Goal: Task Accomplishment & Management: Manage account settings

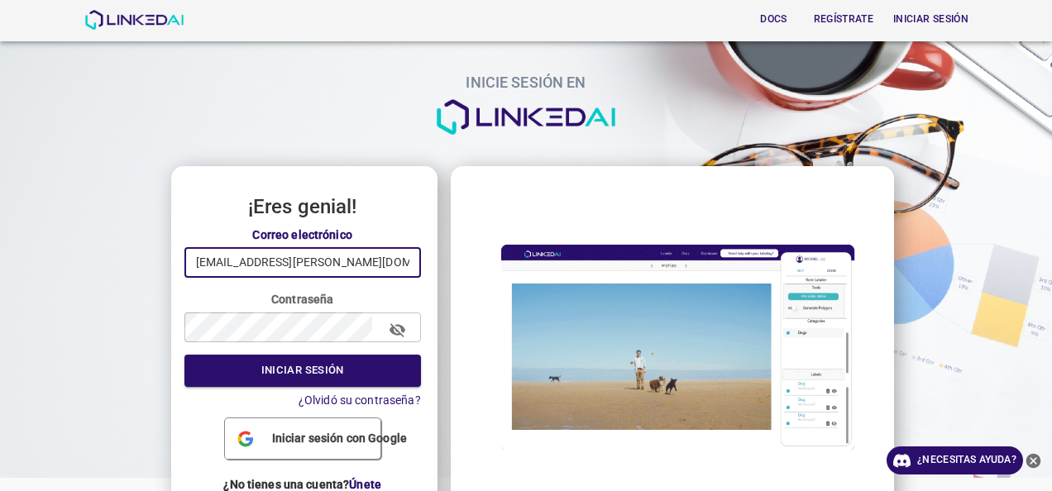
click at [365, 266] on input "oscar.pachon@gmail.com" at bounding box center [302, 262] width 237 height 31
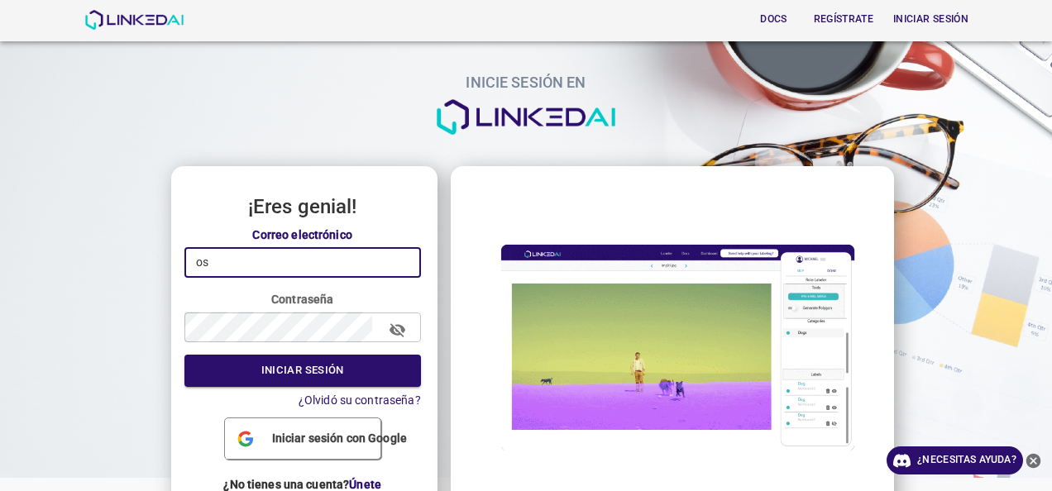
type input "o"
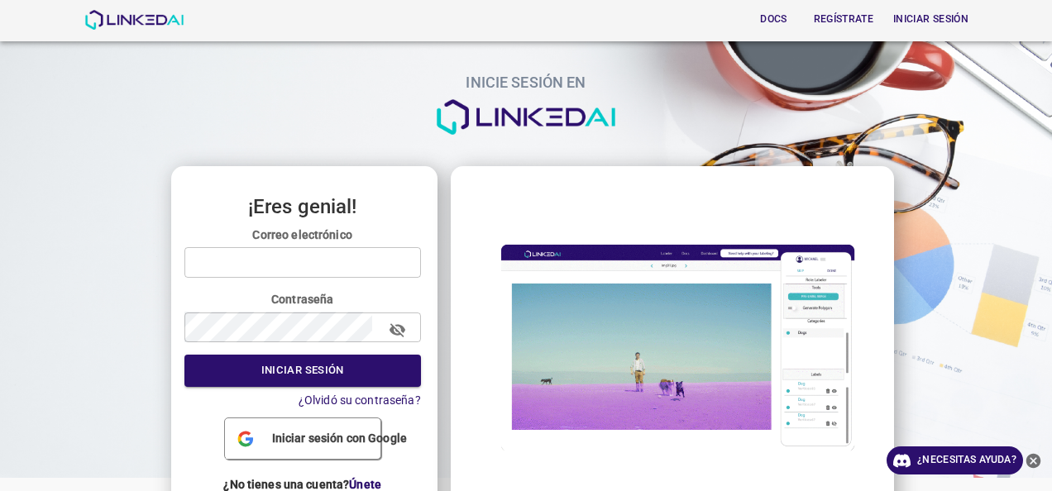
click at [361, 442] on span "Iniciar sesión con Google" at bounding box center [340, 438] width 148 height 17
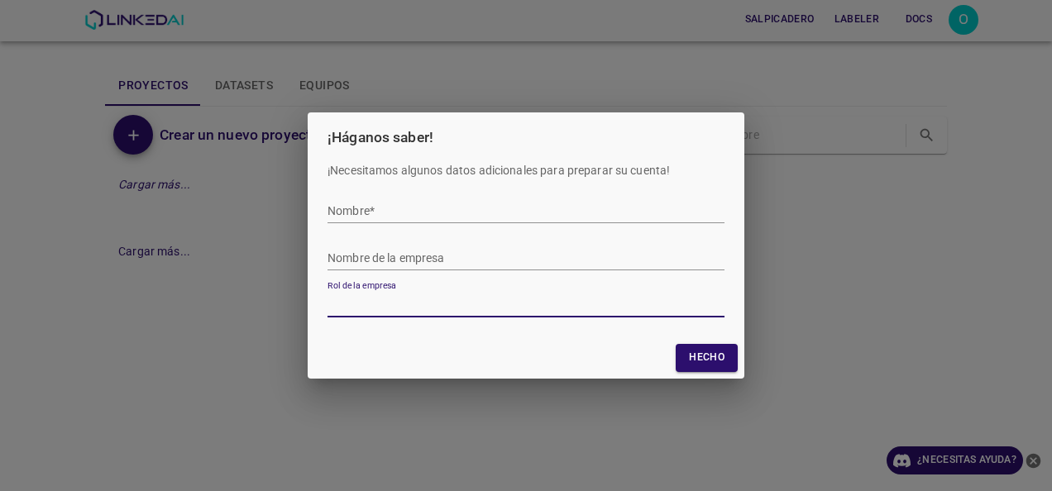
click at [443, 208] on input "Nombre *" at bounding box center [526, 211] width 397 height 24
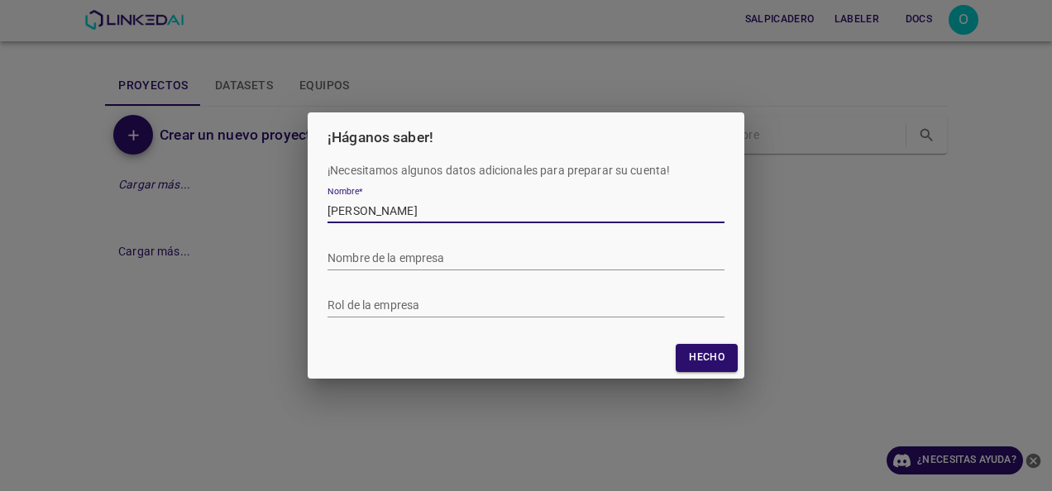
type input "omar"
click at [408, 242] on div "Nombre de la empresa" at bounding box center [526, 251] width 397 height 37
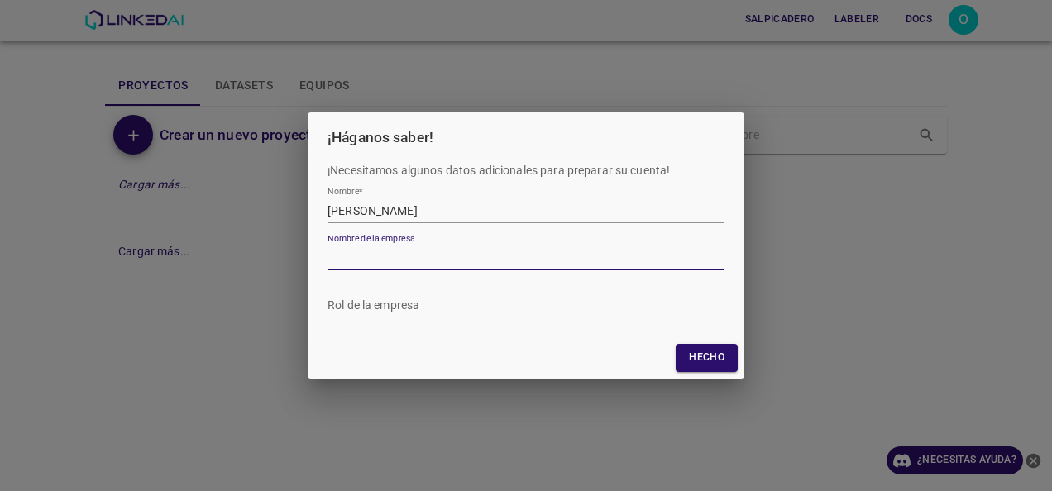
click at [424, 267] on input "Nombre de la empresa" at bounding box center [526, 259] width 397 height 24
type input "linkedai"
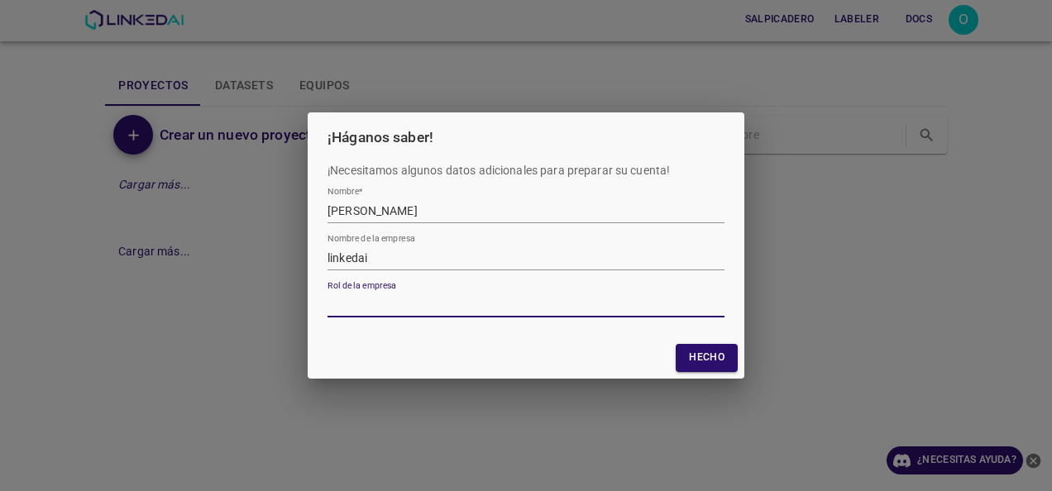
click at [372, 306] on input "Rol de la empresa" at bounding box center [526, 306] width 397 height 24
type input "etiquetador"
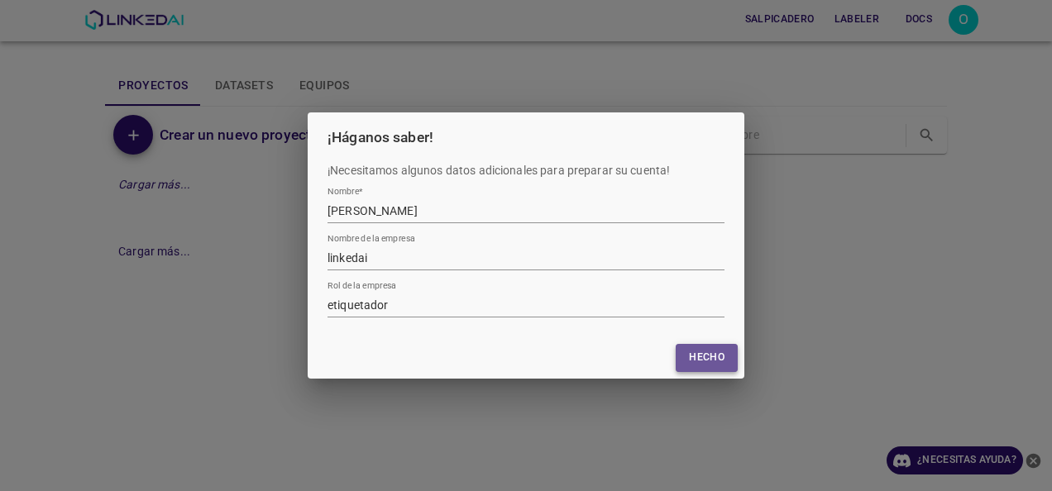
click at [677, 356] on button "Hecho" at bounding box center [707, 357] width 62 height 27
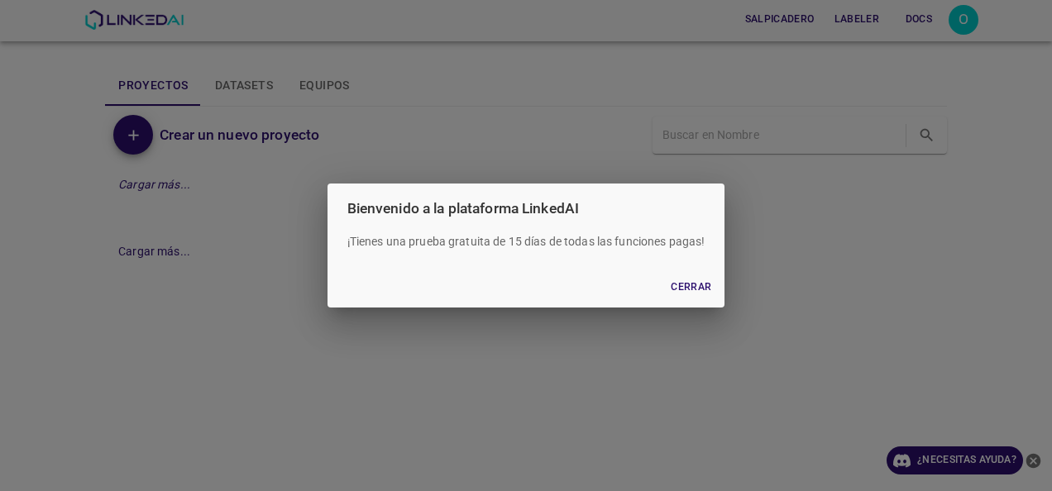
click at [698, 281] on button "Cerrar" at bounding box center [691, 287] width 54 height 27
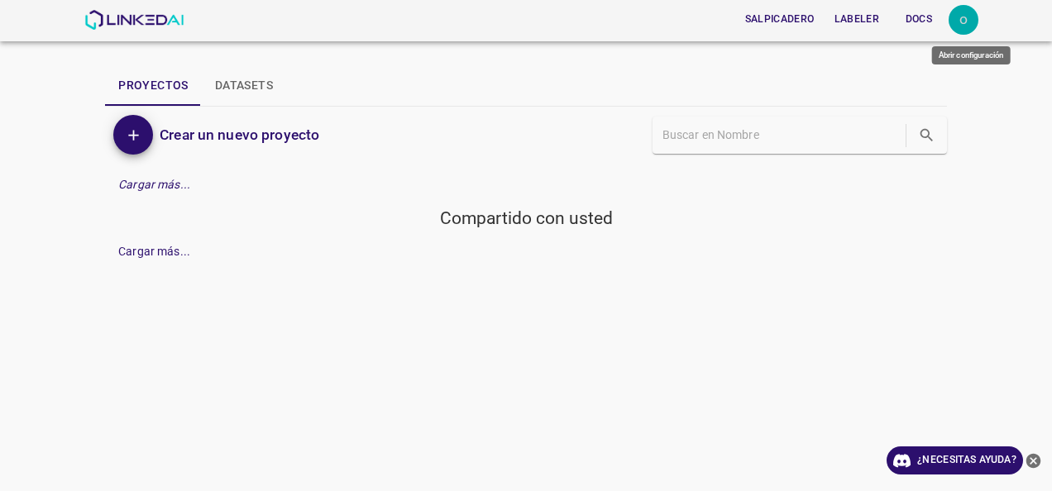
click at [958, 32] on div "o" at bounding box center [964, 20] width 30 height 30
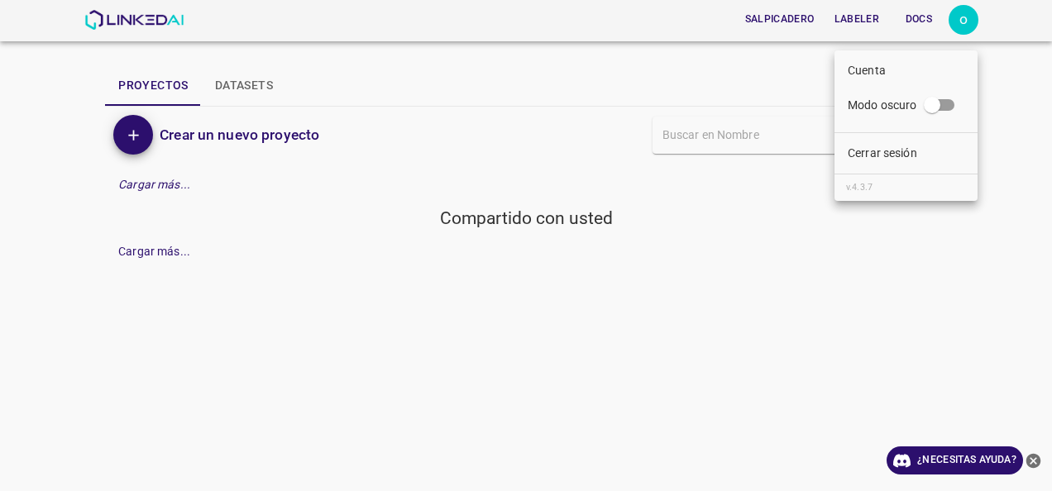
click at [985, 58] on div at bounding box center [526, 245] width 1052 height 491
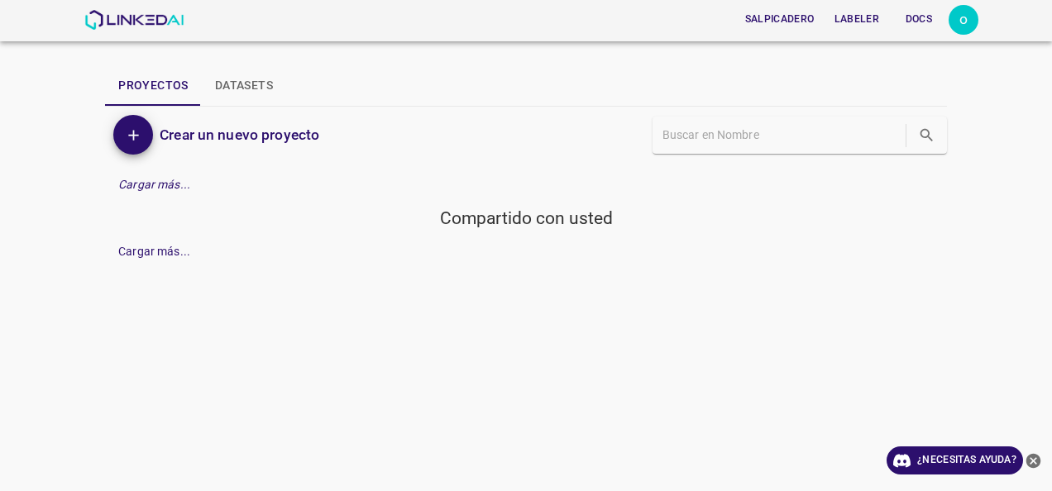
click at [356, 192] on div "Cargar más..." at bounding box center [526, 185] width 842 height 31
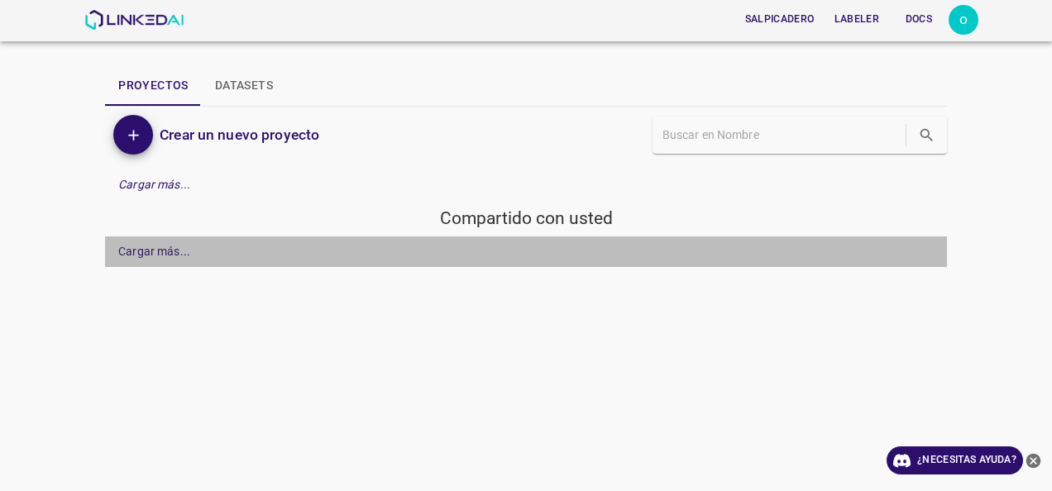
click at [160, 250] on div "Cargar más..." at bounding box center [154, 251] width 72 height 17
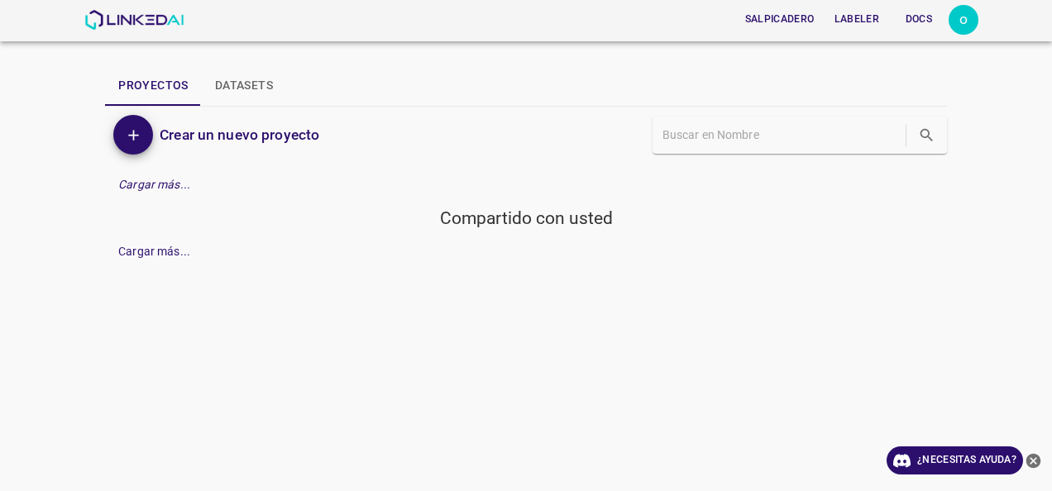
click at [763, 129] on input "text" at bounding box center [783, 135] width 240 height 24
click at [806, 319] on div "Salpicadero Labeler Docs o Proyectos Datasets Crear nuevo proyecto Cargar más..…" at bounding box center [526, 245] width 1052 height 491
click at [309, 237] on div "Cargar más..." at bounding box center [526, 252] width 842 height 31
click at [185, 261] on div "Cargar más..." at bounding box center [526, 252] width 842 height 31
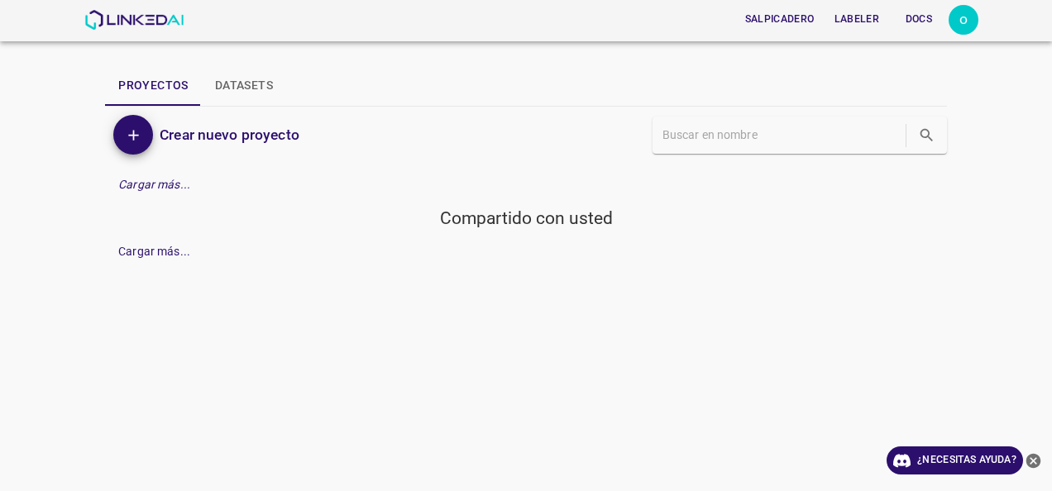
click at [213, 285] on div "Salpicadero Labeler Docs o Proyectos Datasets Crear nuevo proyecto Cargar más..…" at bounding box center [526, 245] width 1052 height 491
click at [252, 132] on font "Crear nuevo proyecto" at bounding box center [230, 135] width 140 height 17
click at [147, 174] on div "Cargar más..." at bounding box center [526, 185] width 842 height 31
click at [177, 240] on div "Cargar más..." at bounding box center [526, 252] width 842 height 31
